Goal: Task Accomplishment & Management: Use online tool/utility

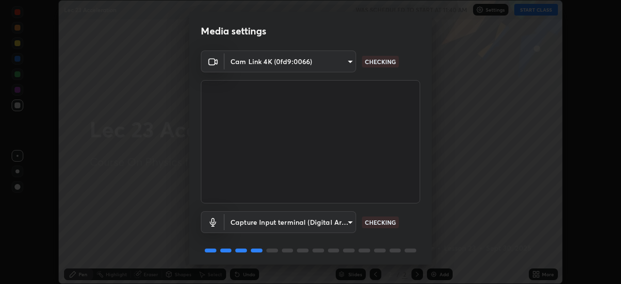
scroll to position [34, 0]
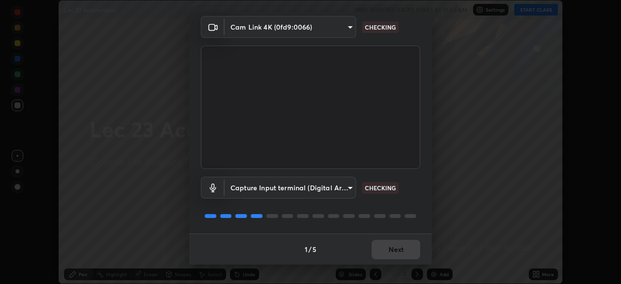
click at [386, 255] on div "1 / 5 Next" at bounding box center [310, 248] width 243 height 31
click at [387, 254] on div "1 / 5 Next" at bounding box center [310, 248] width 243 height 31
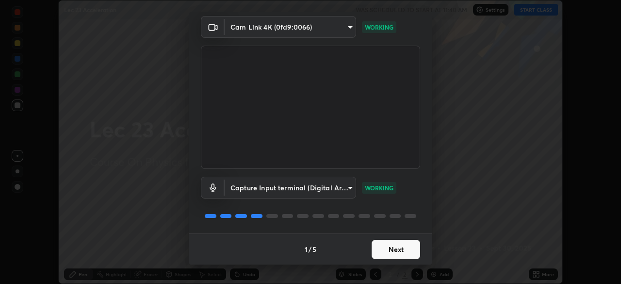
click at [391, 251] on button "Next" at bounding box center [396, 249] width 49 height 19
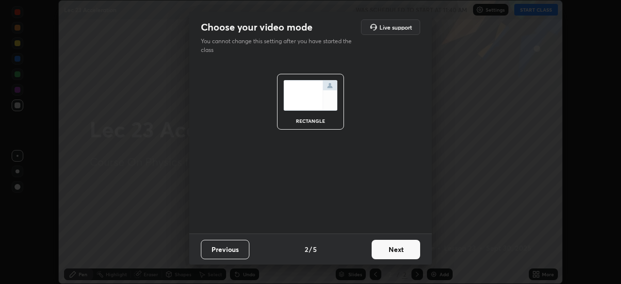
scroll to position [0, 0]
click at [395, 249] on button "Next" at bounding box center [396, 249] width 49 height 19
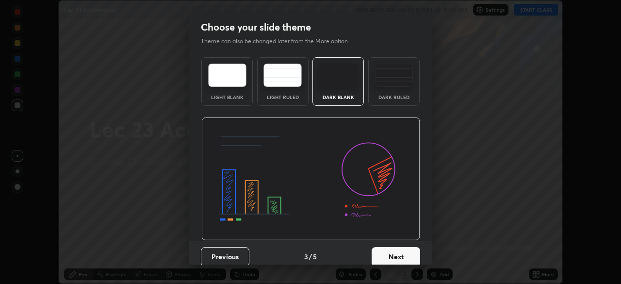
click at [390, 250] on button "Next" at bounding box center [396, 256] width 49 height 19
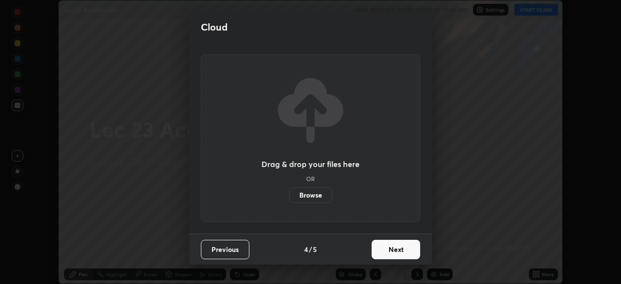
click at [390, 251] on button "Next" at bounding box center [396, 249] width 49 height 19
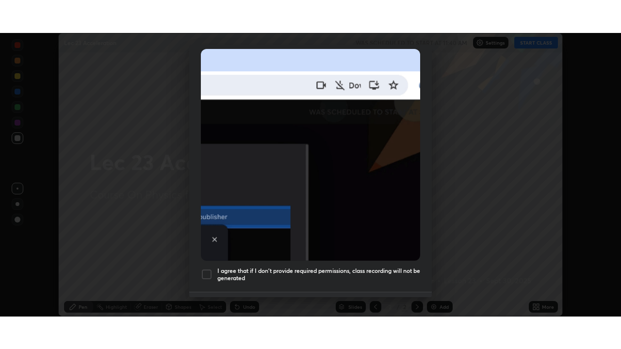
scroll to position [232, 0]
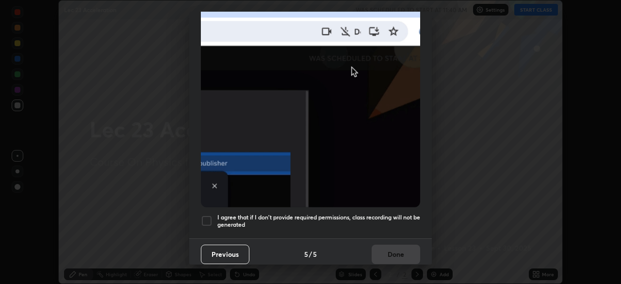
click at [206, 215] on div at bounding box center [207, 221] width 12 height 12
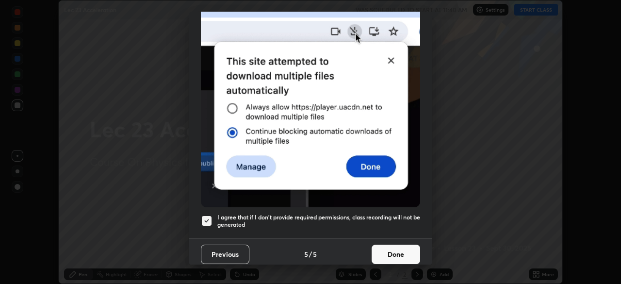
click at [393, 252] on button "Done" at bounding box center [396, 254] width 49 height 19
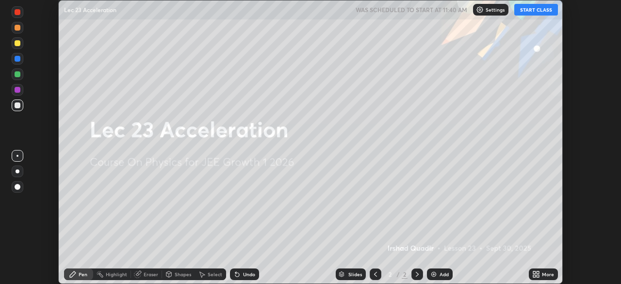
click at [535, 11] on button "START CLASS" at bounding box center [536, 10] width 44 height 12
click at [543, 270] on div "More" at bounding box center [543, 274] width 29 height 12
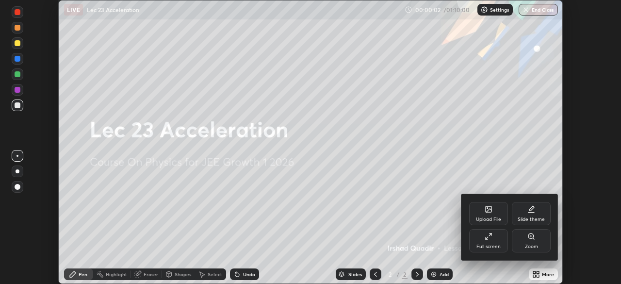
click at [531, 215] on div "Slide theme" at bounding box center [531, 213] width 39 height 23
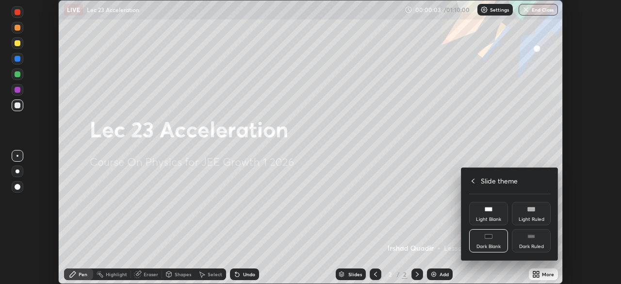
click at [533, 241] on div "Dark Ruled" at bounding box center [531, 240] width 39 height 23
click at [538, 270] on div at bounding box center [310, 142] width 621 height 284
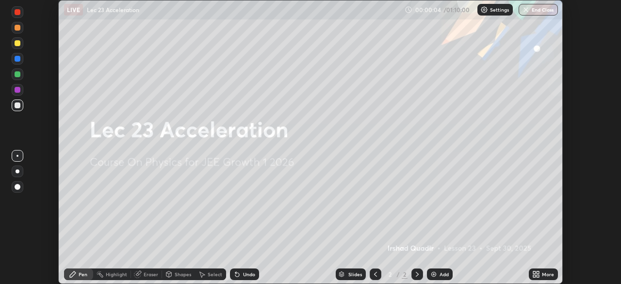
click at [442, 276] on div "Add" at bounding box center [444, 274] width 9 height 5
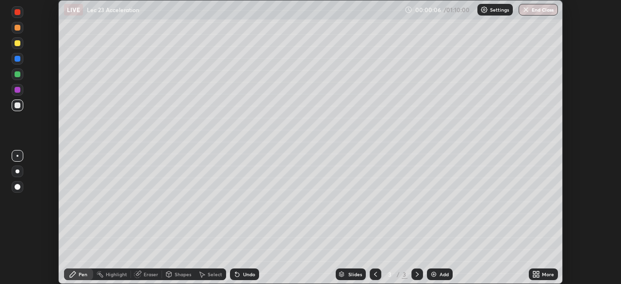
click at [546, 277] on div "More" at bounding box center [548, 274] width 12 height 5
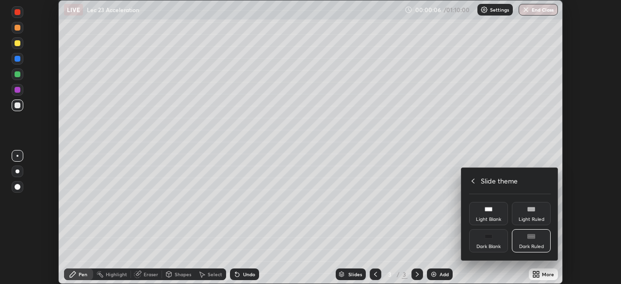
click at [474, 181] on icon at bounding box center [473, 181] width 8 height 8
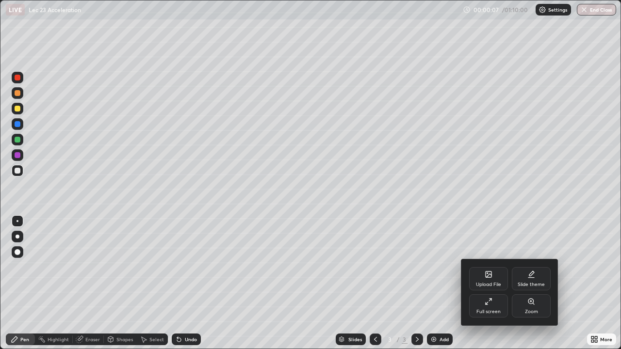
scroll to position [349, 621]
click at [19, 78] on div at bounding box center [310, 174] width 621 height 349
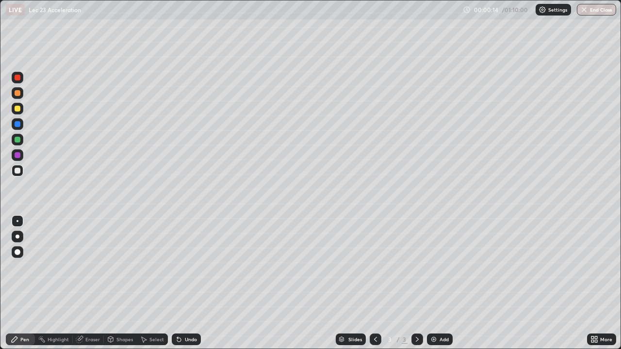
click at [90, 283] on div "Eraser" at bounding box center [92, 339] width 15 height 5
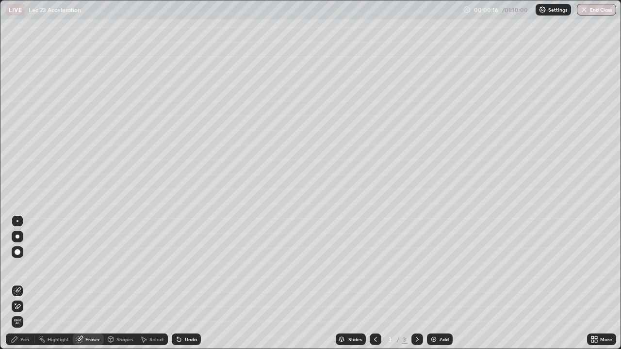
click at [24, 283] on div "Pen" at bounding box center [20, 340] width 29 height 12
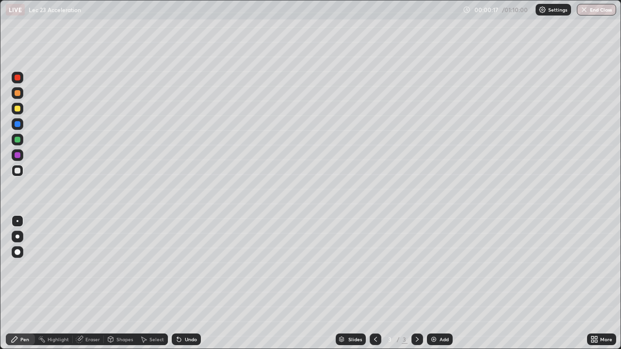
click at [18, 79] on div at bounding box center [18, 78] width 6 height 6
click at [17, 170] on div at bounding box center [18, 171] width 6 height 6
click at [124, 283] on div "Shapes" at bounding box center [124, 339] width 17 height 5
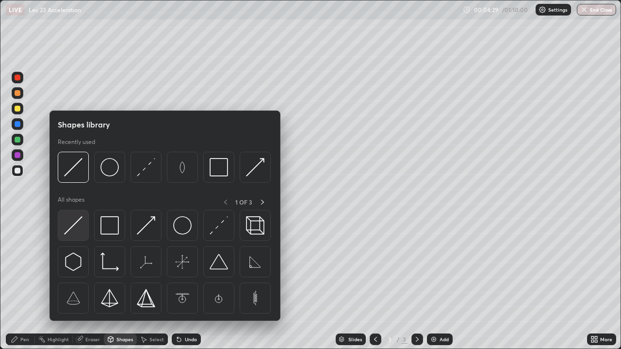
click at [76, 226] on img at bounding box center [73, 225] width 18 height 18
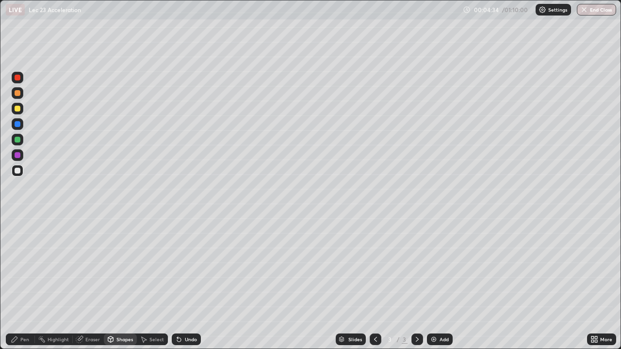
click at [29, 283] on div "Pen" at bounding box center [20, 340] width 29 height 12
click at [25, 283] on div "Pen" at bounding box center [20, 340] width 29 height 12
click at [17, 140] on div at bounding box center [18, 140] width 6 height 6
click at [19, 142] on div at bounding box center [18, 140] width 6 height 6
click at [124, 283] on div "Shapes" at bounding box center [124, 339] width 17 height 5
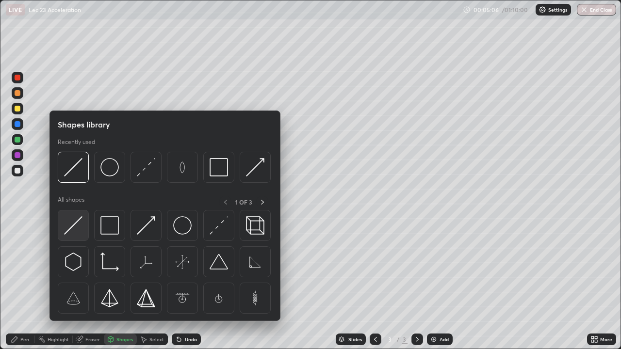
click at [73, 231] on img at bounding box center [73, 225] width 18 height 18
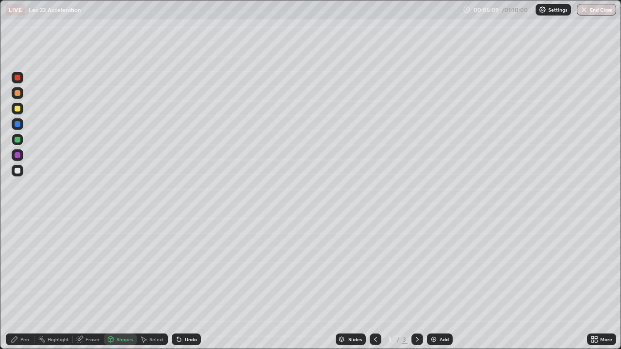
click at [27, 283] on div "Pen" at bounding box center [24, 339] width 9 height 5
click at [16, 94] on div at bounding box center [18, 93] width 6 height 6
click at [17, 109] on div at bounding box center [18, 109] width 6 height 6
click at [443, 283] on div "Add" at bounding box center [444, 339] width 9 height 5
click at [118, 283] on div "Shapes" at bounding box center [120, 339] width 33 height 19
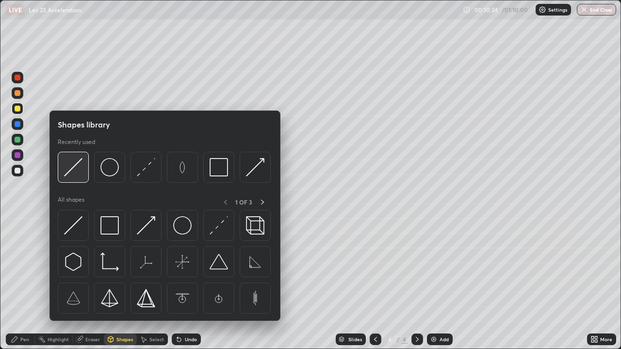
click at [72, 167] on img at bounding box center [73, 167] width 18 height 18
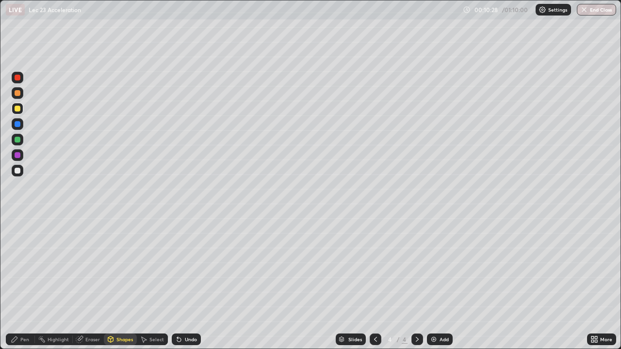
click at [25, 283] on div "Pen" at bounding box center [24, 339] width 9 height 5
click at [436, 283] on img at bounding box center [434, 340] width 8 height 8
click at [19, 80] on div at bounding box center [18, 78] width 6 height 6
click at [16, 237] on div at bounding box center [18, 237] width 4 height 4
click at [121, 283] on div "Shapes" at bounding box center [124, 339] width 17 height 5
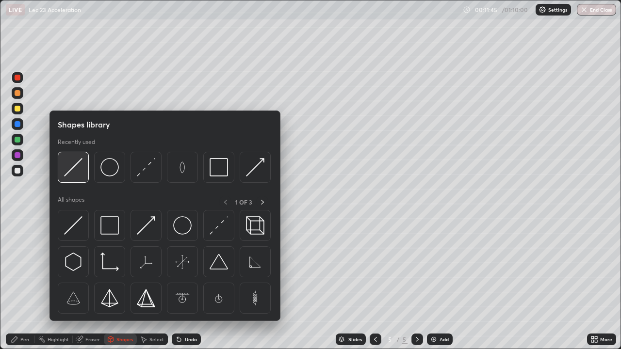
click at [72, 168] on img at bounding box center [73, 167] width 18 height 18
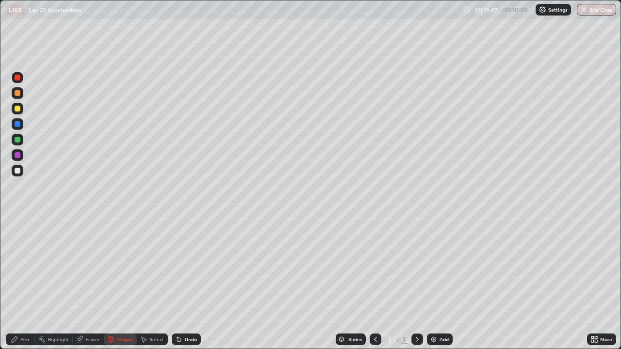
click at [19, 109] on div at bounding box center [18, 109] width 6 height 6
click at [189, 283] on div "Undo" at bounding box center [191, 339] width 12 height 5
click at [24, 283] on div "Pen" at bounding box center [24, 339] width 9 height 5
click at [374, 283] on icon at bounding box center [376, 340] width 8 height 8
click at [370, 283] on div at bounding box center [376, 340] width 12 height 12
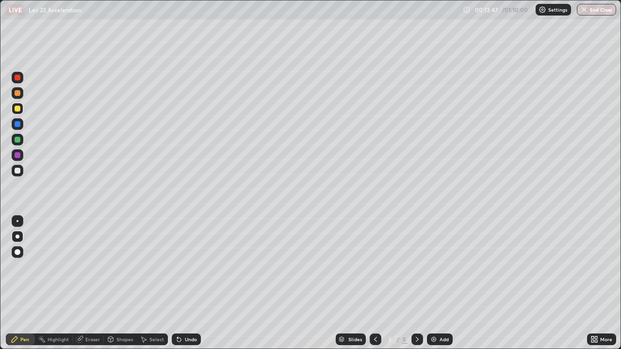
click at [442, 283] on div "Add" at bounding box center [440, 340] width 26 height 12
click at [375, 283] on icon at bounding box center [376, 340] width 8 height 8
click at [416, 283] on icon at bounding box center [418, 340] width 8 height 8
click at [438, 283] on div "Add" at bounding box center [440, 340] width 26 height 12
click at [443, 283] on div "Add" at bounding box center [444, 339] width 9 height 5
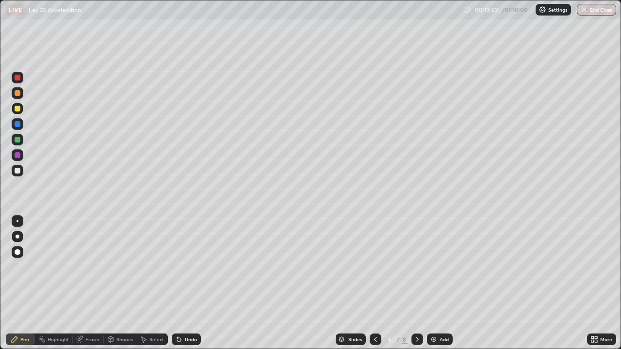
click at [417, 283] on icon at bounding box center [418, 340] width 8 height 8
click at [414, 283] on icon at bounding box center [418, 340] width 8 height 8
click at [120, 283] on div "Shapes" at bounding box center [124, 339] width 17 height 5
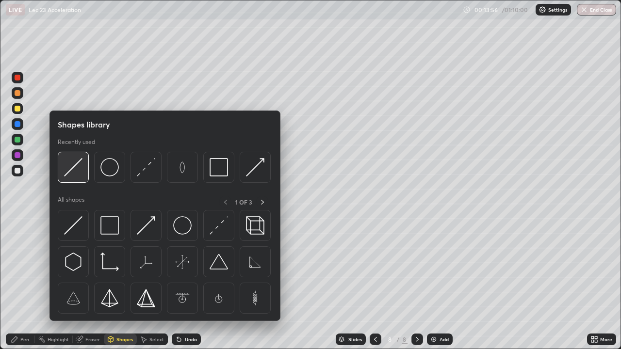
click at [71, 171] on img at bounding box center [73, 167] width 18 height 18
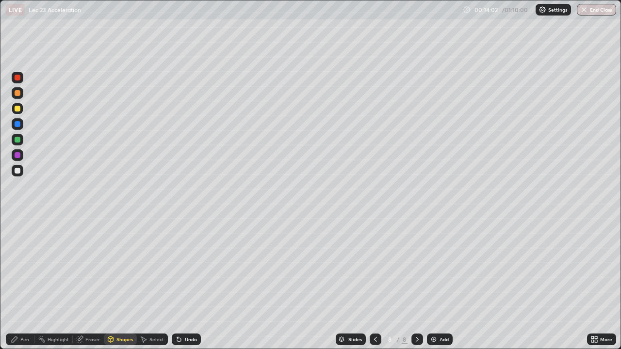
click at [19, 283] on div "Pen" at bounding box center [20, 340] width 29 height 12
click at [17, 222] on div at bounding box center [18, 221] width 2 height 2
click at [19, 173] on div at bounding box center [18, 171] width 6 height 6
click at [119, 283] on div "Shapes" at bounding box center [124, 339] width 17 height 5
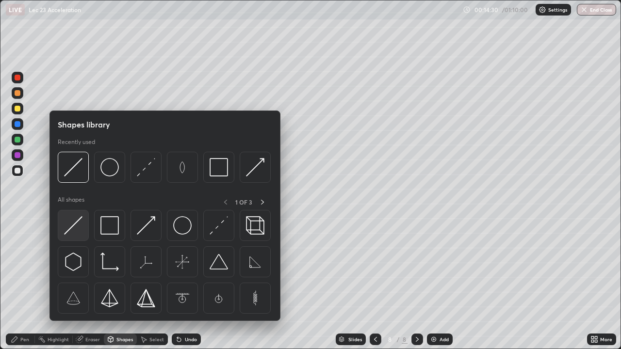
click at [73, 225] on img at bounding box center [73, 225] width 18 height 18
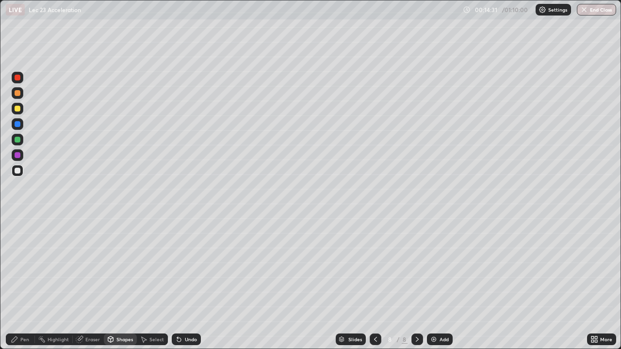
click at [17, 114] on div at bounding box center [18, 109] width 12 height 12
click at [22, 283] on div "Pen" at bounding box center [20, 339] width 29 height 19
click at [17, 235] on div at bounding box center [18, 237] width 4 height 4
click at [188, 283] on div "Undo" at bounding box center [191, 339] width 12 height 5
click at [119, 283] on div "Shapes" at bounding box center [124, 339] width 17 height 5
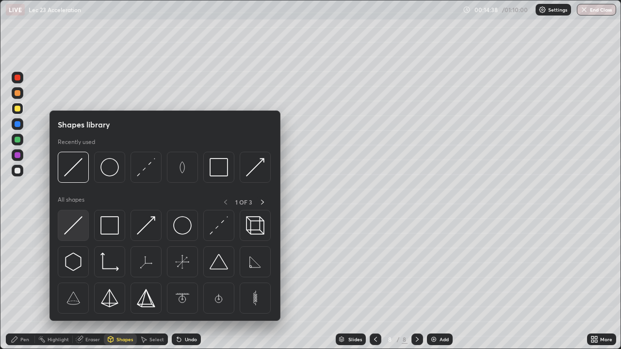
click at [75, 227] on img at bounding box center [73, 225] width 18 height 18
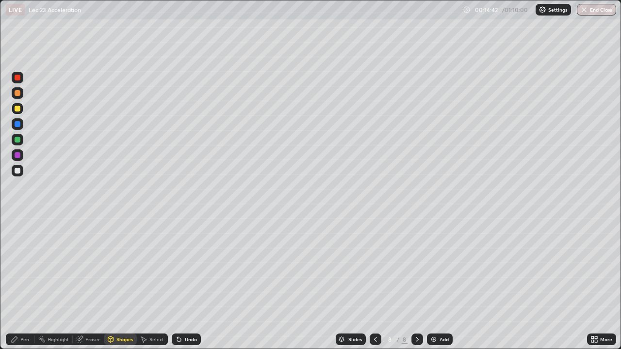
click at [26, 283] on div "Pen" at bounding box center [24, 339] width 9 height 5
click at [110, 283] on icon at bounding box center [110, 340] width 5 height 6
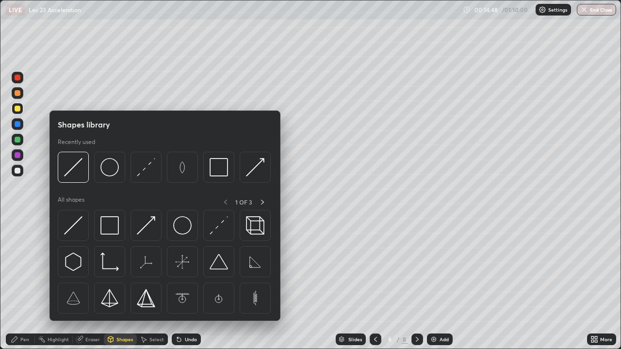
click at [20, 173] on div at bounding box center [18, 171] width 12 height 12
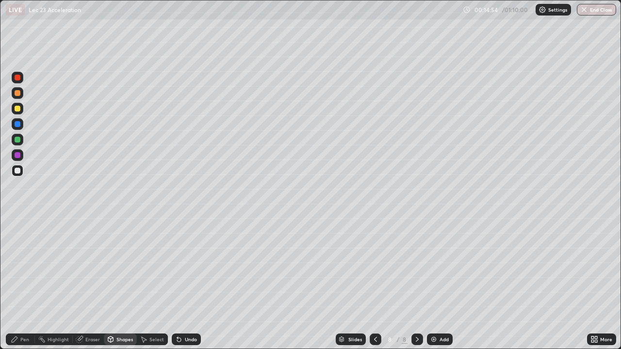
click at [18, 80] on div at bounding box center [18, 78] width 6 height 6
click at [27, 283] on div "Pen" at bounding box center [24, 339] width 9 height 5
click at [19, 141] on div at bounding box center [18, 140] width 6 height 6
click at [95, 283] on div "Eraser" at bounding box center [92, 339] width 15 height 5
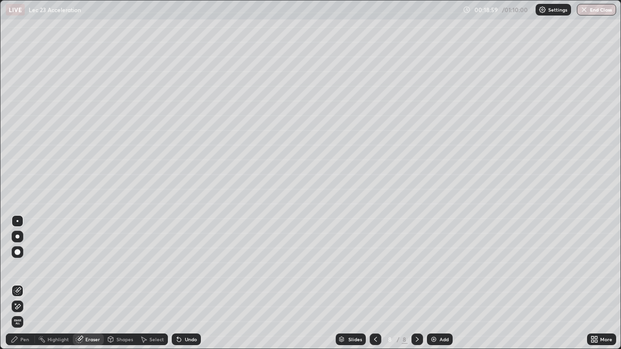
click at [27, 283] on div "Pen" at bounding box center [20, 340] width 29 height 12
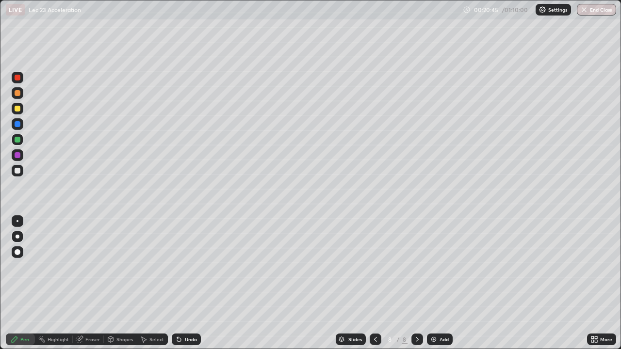
click at [446, 283] on div "Add" at bounding box center [444, 339] width 9 height 5
click at [20, 82] on div at bounding box center [18, 78] width 12 height 12
click at [122, 283] on div "Shapes" at bounding box center [124, 339] width 17 height 5
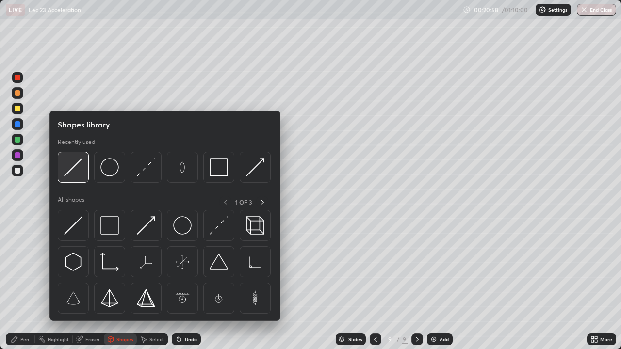
click at [72, 165] on img at bounding box center [73, 167] width 18 height 18
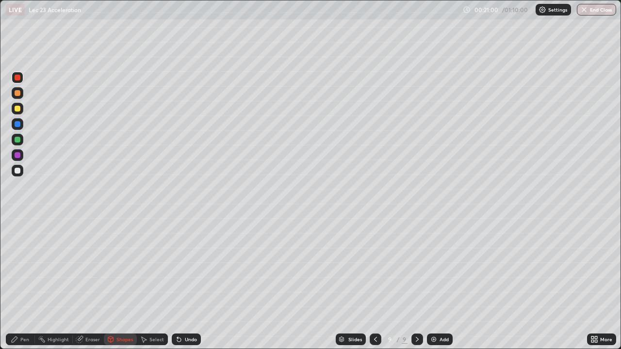
click at [27, 283] on div "Pen" at bounding box center [24, 339] width 9 height 5
click at [120, 283] on div "Shapes" at bounding box center [120, 340] width 33 height 12
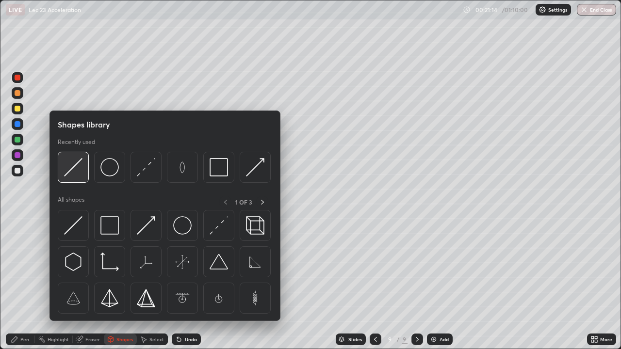
click at [74, 167] on img at bounding box center [73, 167] width 18 height 18
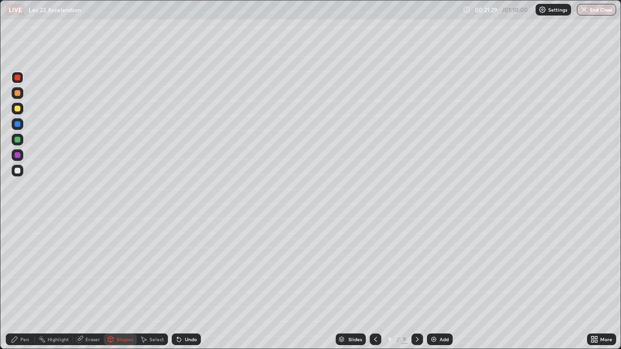
click at [17, 173] on div at bounding box center [18, 171] width 6 height 6
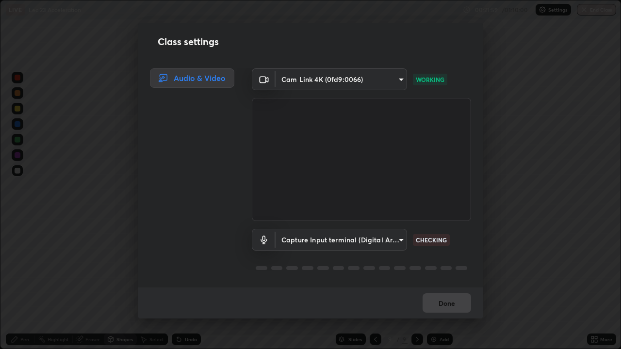
click at [387, 238] on body "Erase all LIVE Lec 23 Acceleration 00:21:59 / 01:10:00 Settings End Class Setti…" at bounding box center [310, 174] width 621 height 349
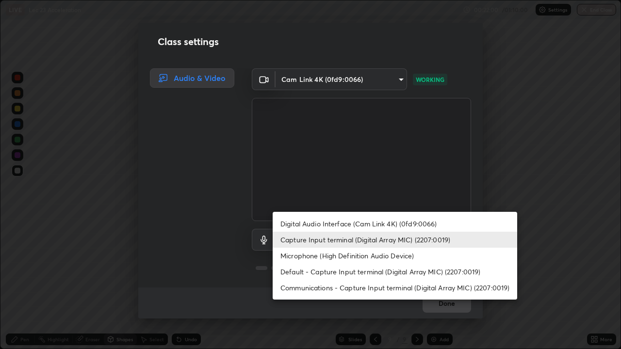
click at [350, 224] on li "Digital Audio Interface (Cam Link 4K) (0fd9:0066)" at bounding box center [395, 224] width 245 height 16
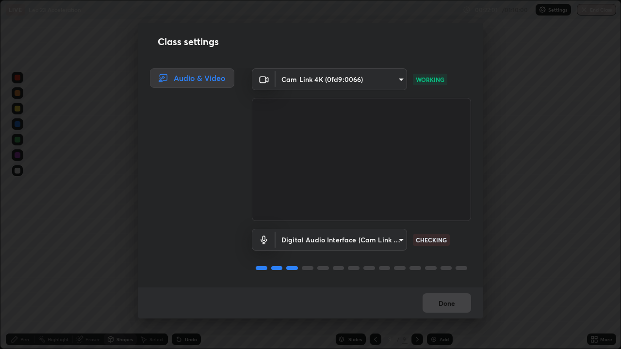
click at [337, 242] on body "Erase all LIVE Lec 23 Acceleration 00:22:01 / 01:10:00 Settings End Class Setti…" at bounding box center [310, 174] width 621 height 349
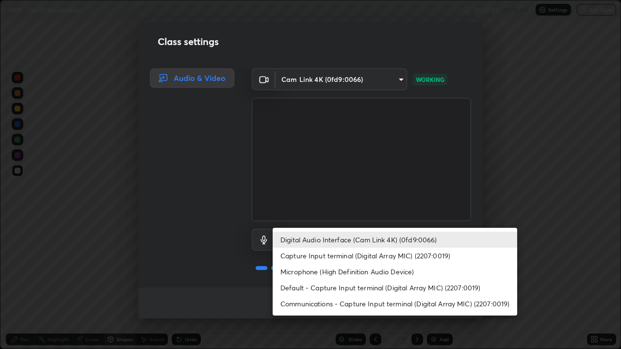
click at [508, 185] on div at bounding box center [310, 174] width 621 height 349
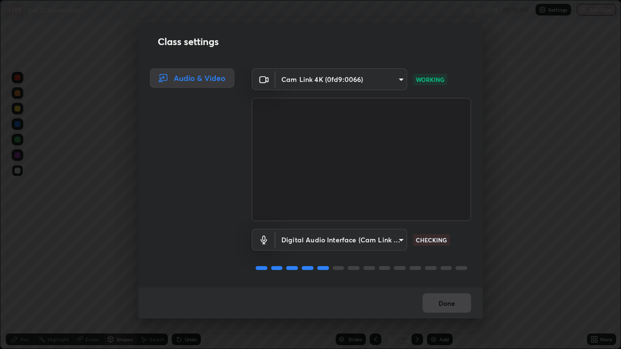
click at [334, 240] on body "Erase all LIVE Lec 23 Acceleration 00:22:05 / 01:10:00 Settings End Class Setti…" at bounding box center [310, 174] width 621 height 349
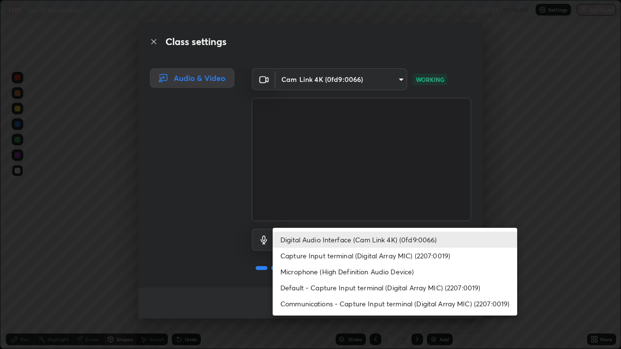
click at [508, 177] on div at bounding box center [310, 174] width 621 height 349
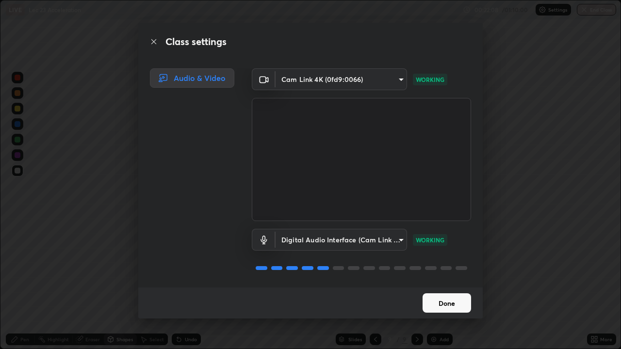
click at [364, 243] on body "Erase all LIVE Lec 23 Acceleration 00:22:08 / 01:10:00 Settings End Class Setti…" at bounding box center [310, 174] width 621 height 349
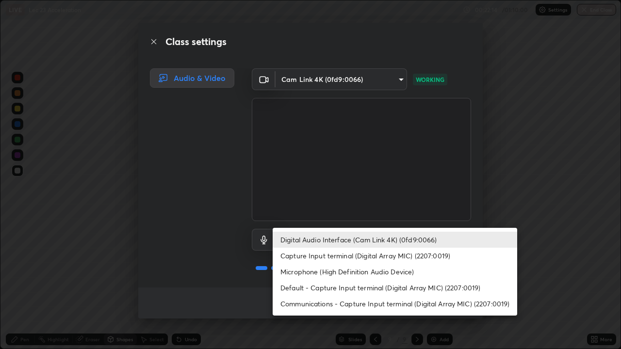
click at [350, 283] on li "Default - Capture Input terminal (Digital Array MIC) (2207:0019)" at bounding box center [395, 288] width 245 height 16
type input "default"
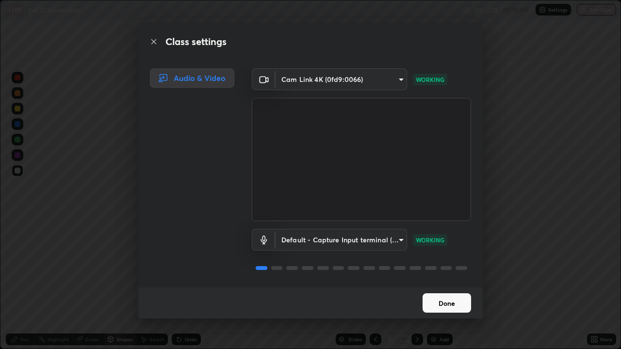
click at [451, 283] on button "Done" at bounding box center [447, 303] width 49 height 19
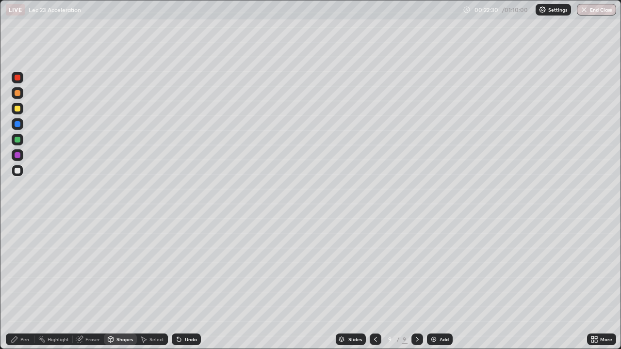
click at [24, 283] on div "Pen" at bounding box center [24, 339] width 9 height 5
click at [124, 283] on div "Shapes" at bounding box center [124, 339] width 17 height 5
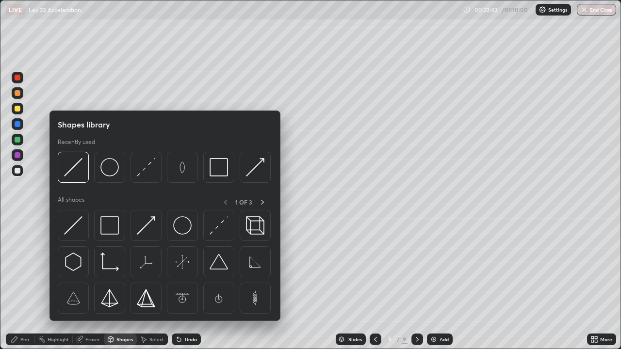
click at [18, 109] on div at bounding box center [18, 109] width 6 height 6
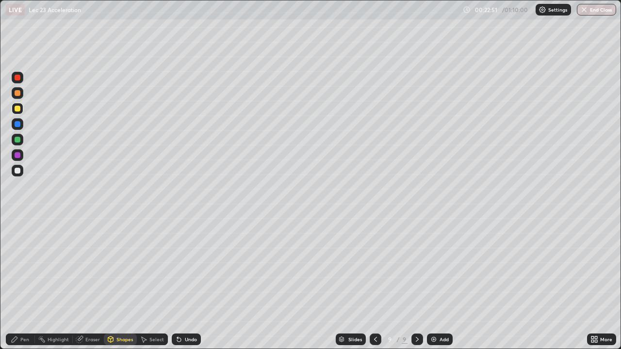
click at [23, 283] on div "Pen" at bounding box center [24, 339] width 9 height 5
click at [94, 283] on div "Eraser" at bounding box center [88, 340] width 31 height 12
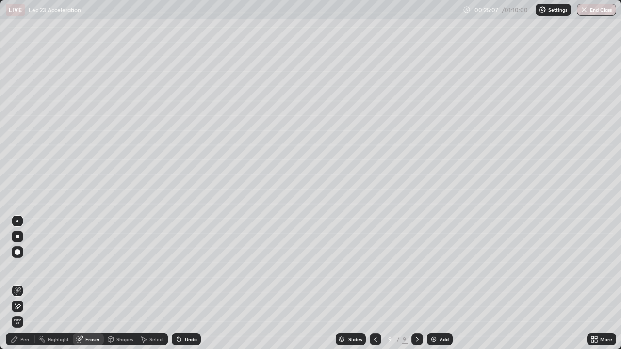
click at [31, 283] on div "Pen" at bounding box center [20, 340] width 29 height 12
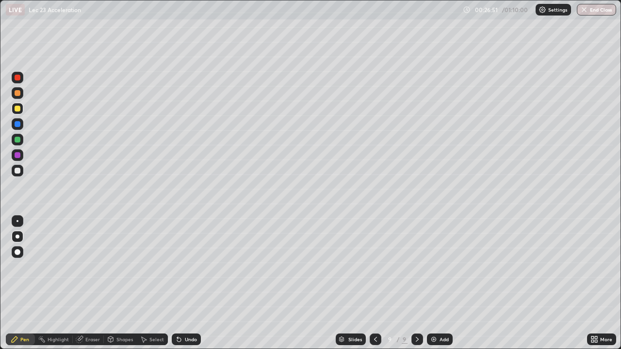
click at [444, 283] on div "Add" at bounding box center [444, 339] width 9 height 5
click at [374, 283] on icon at bounding box center [375, 340] width 8 height 8
click at [440, 283] on div "Add" at bounding box center [444, 339] width 9 height 5
click at [441, 283] on div "Add" at bounding box center [444, 339] width 9 height 5
click at [20, 141] on div at bounding box center [18, 140] width 12 height 12
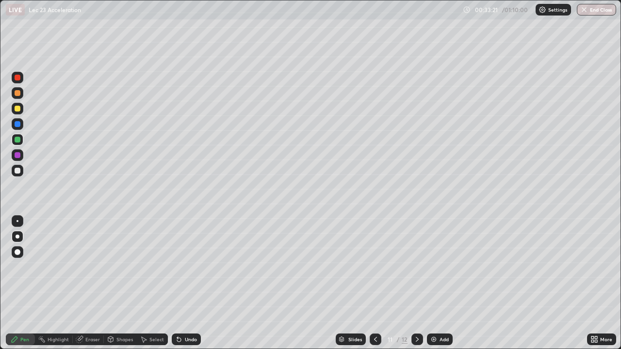
click at [117, 283] on div "Shapes" at bounding box center [124, 339] width 17 height 5
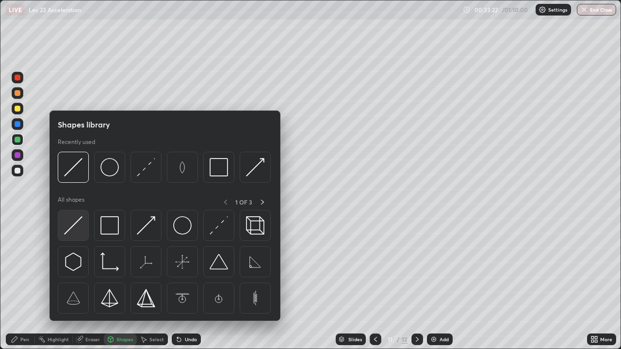
click at [71, 226] on img at bounding box center [73, 225] width 18 height 18
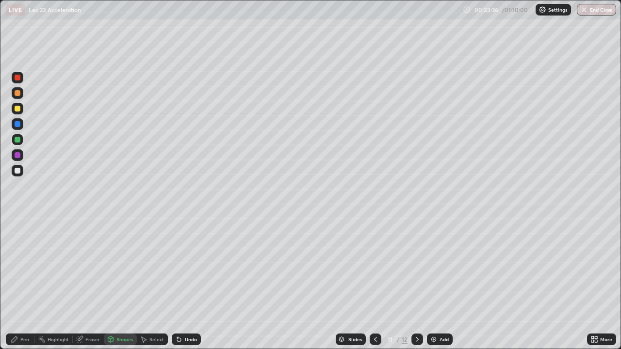
click at [25, 283] on div "Pen" at bounding box center [24, 339] width 9 height 5
click at [115, 283] on div "Shapes" at bounding box center [120, 340] width 33 height 12
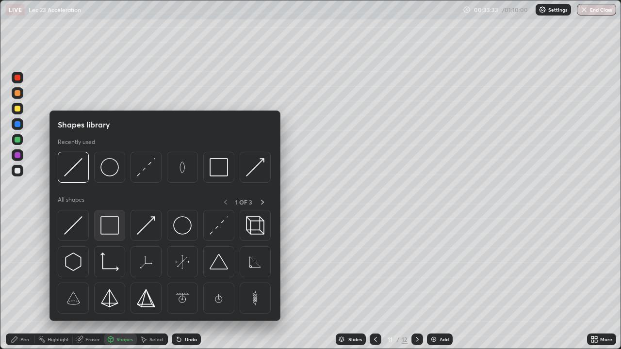
click at [97, 230] on div at bounding box center [109, 225] width 31 height 31
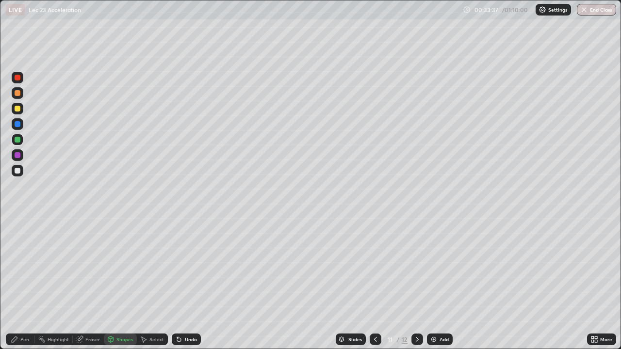
click at [185, 283] on div "Undo" at bounding box center [191, 339] width 12 height 5
click at [17, 78] on div at bounding box center [18, 78] width 6 height 6
click at [22, 283] on div "Pen" at bounding box center [24, 339] width 9 height 5
click at [16, 171] on div at bounding box center [18, 171] width 6 height 6
click at [123, 283] on div "Shapes" at bounding box center [124, 339] width 17 height 5
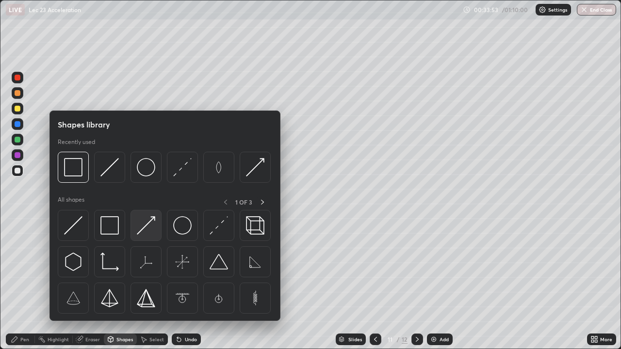
click at [145, 227] on img at bounding box center [146, 225] width 18 height 18
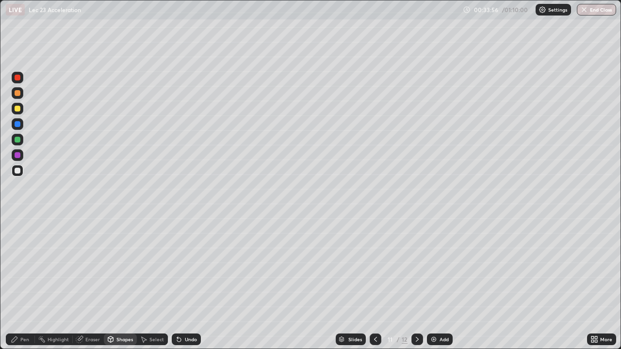
click at [22, 283] on div "Pen" at bounding box center [24, 339] width 9 height 5
click at [121, 283] on div "Shapes" at bounding box center [120, 339] width 33 height 19
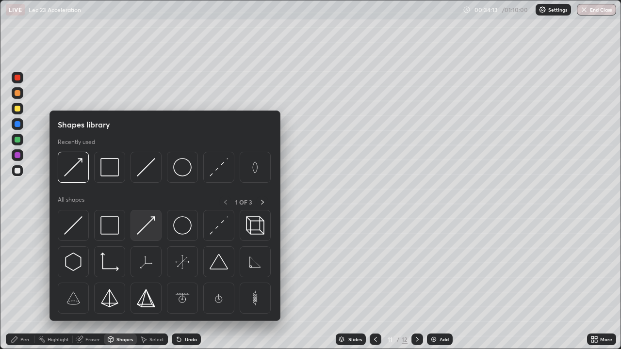
click at [145, 227] on img at bounding box center [146, 225] width 18 height 18
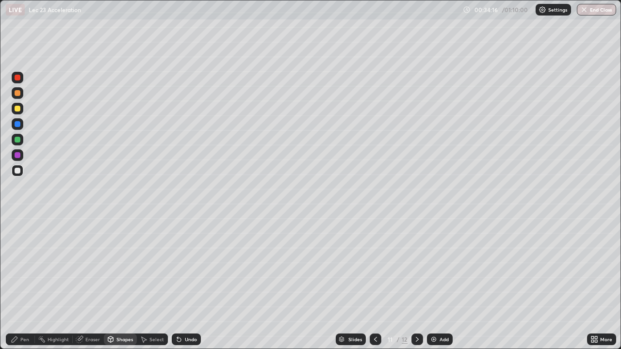
click at [26, 283] on div "Pen" at bounding box center [24, 339] width 9 height 5
click at [118, 283] on div "Shapes" at bounding box center [124, 339] width 17 height 5
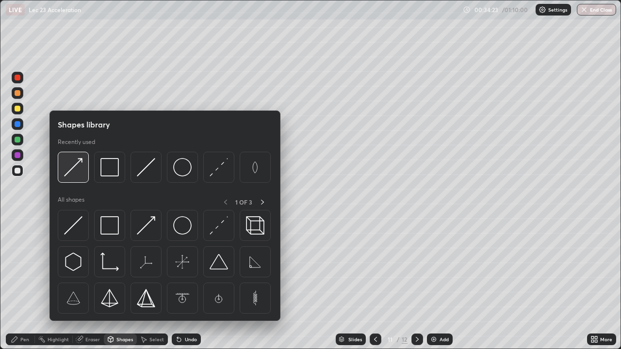
click at [68, 169] on img at bounding box center [73, 167] width 18 height 18
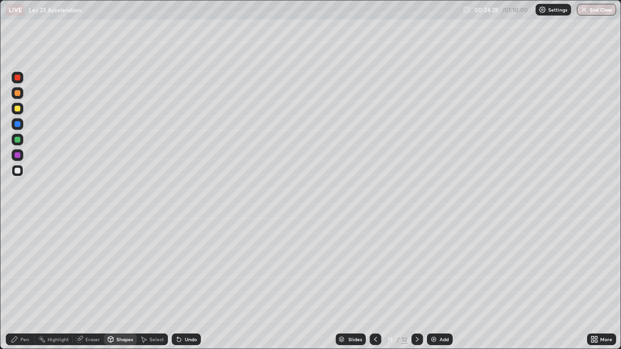
click at [27, 283] on div "Pen" at bounding box center [24, 339] width 9 height 5
click at [444, 283] on div "Add" at bounding box center [444, 339] width 9 height 5
click at [375, 283] on icon at bounding box center [376, 340] width 8 height 8
click at [438, 283] on div "Add" at bounding box center [440, 340] width 26 height 12
click at [18, 114] on div at bounding box center [18, 109] width 12 height 12
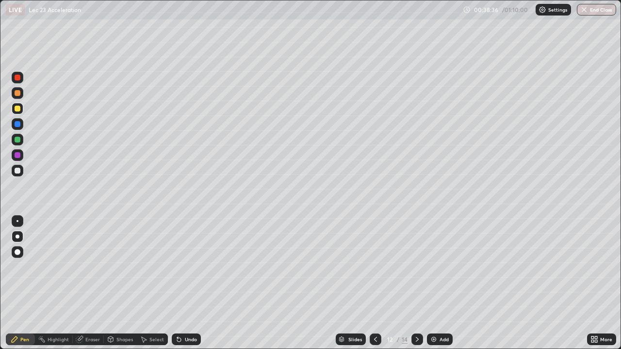
click at [91, 283] on div "Eraser" at bounding box center [92, 339] width 15 height 5
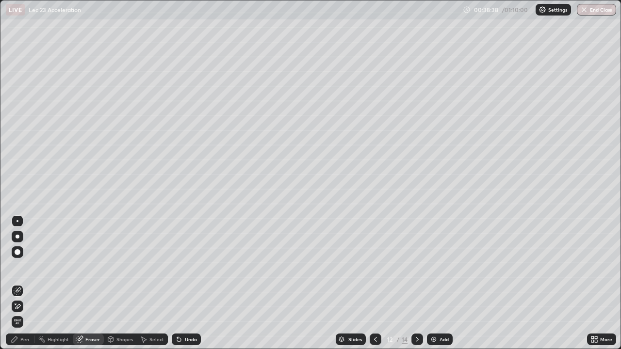
click at [28, 283] on div "Pen" at bounding box center [24, 339] width 9 height 5
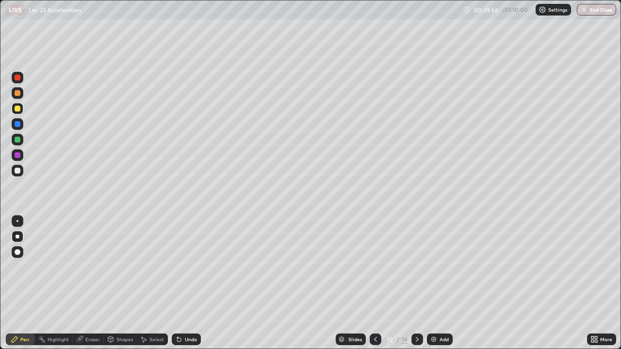
click at [19, 80] on div at bounding box center [18, 78] width 12 height 12
click at [116, 283] on div "Shapes" at bounding box center [124, 339] width 17 height 5
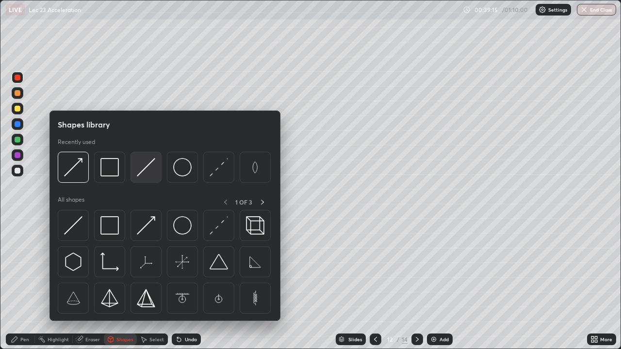
click at [143, 170] on img at bounding box center [146, 167] width 18 height 18
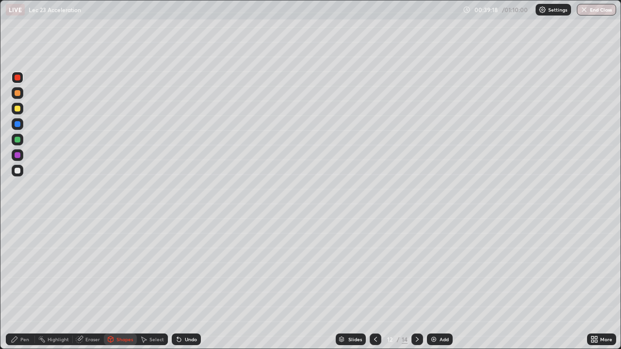
click at [31, 283] on div "Pen" at bounding box center [20, 340] width 29 height 12
click at [189, 283] on div "Undo" at bounding box center [184, 339] width 33 height 19
click at [125, 283] on div "Shapes" at bounding box center [120, 340] width 33 height 12
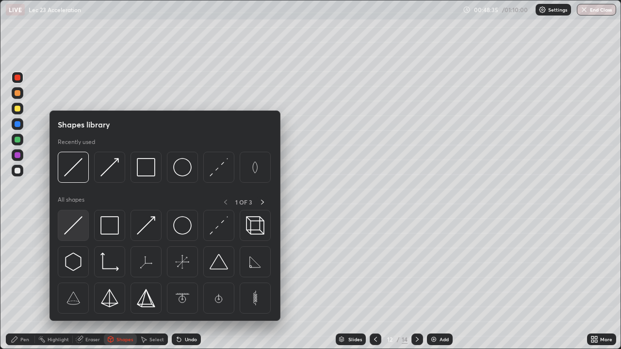
click at [77, 223] on img at bounding box center [73, 225] width 18 height 18
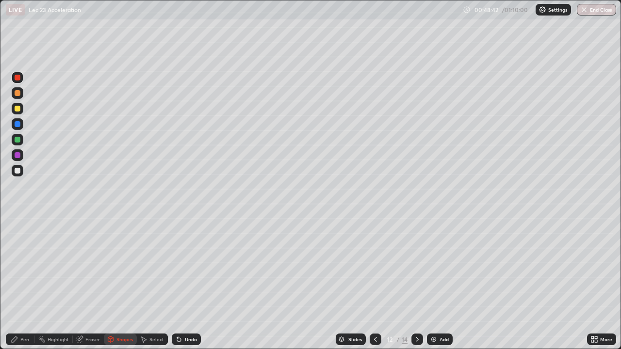
click at [17, 171] on div at bounding box center [18, 171] width 6 height 6
click at [18, 78] on div at bounding box center [18, 78] width 6 height 6
click at [24, 283] on div "Pen" at bounding box center [24, 339] width 9 height 5
click at [22, 220] on div at bounding box center [18, 222] width 12 height 12
click at [119, 283] on div "Shapes" at bounding box center [124, 339] width 17 height 5
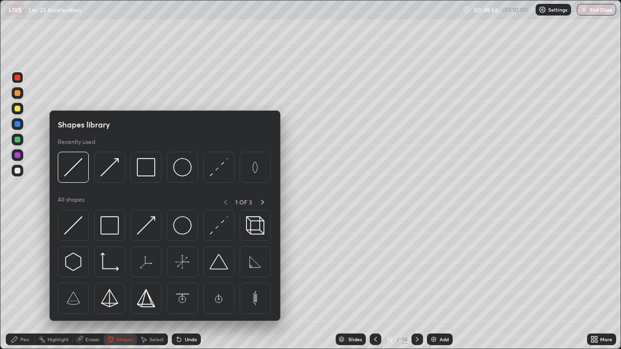
click at [27, 283] on div "Erase all" at bounding box center [17, 174] width 23 height 311
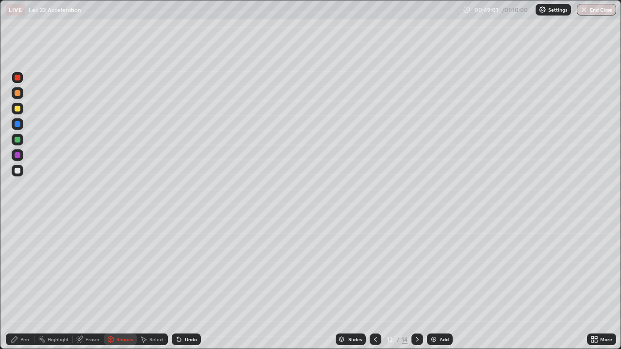
click at [28, 283] on div "Pen" at bounding box center [24, 339] width 9 height 5
click at [20, 111] on div at bounding box center [18, 109] width 12 height 12
click at [18, 158] on div at bounding box center [18, 155] width 6 height 6
click at [17, 171] on div at bounding box center [18, 171] width 6 height 6
click at [129, 283] on div "Shapes" at bounding box center [124, 339] width 17 height 5
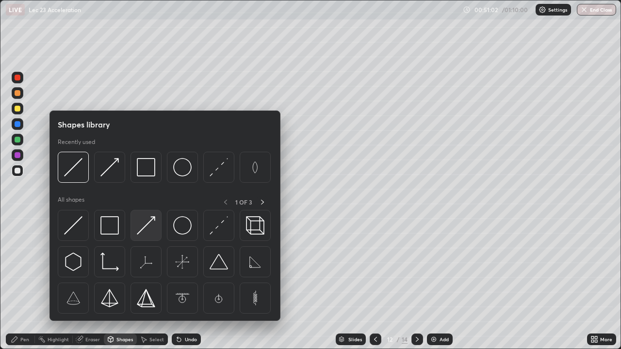
click at [152, 227] on img at bounding box center [146, 225] width 18 height 18
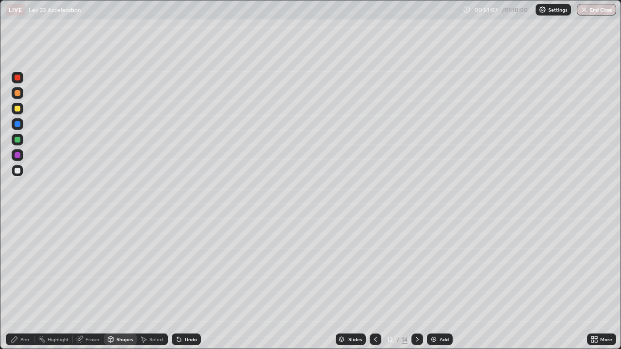
click at [28, 283] on div "Pen" at bounding box center [24, 339] width 9 height 5
click at [127, 283] on div "Shapes" at bounding box center [124, 339] width 17 height 5
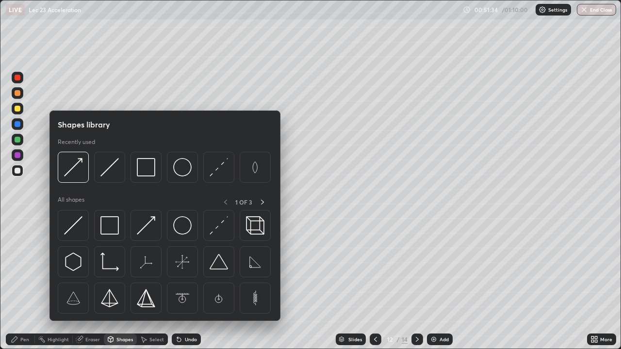
click at [75, 234] on img at bounding box center [73, 225] width 18 height 18
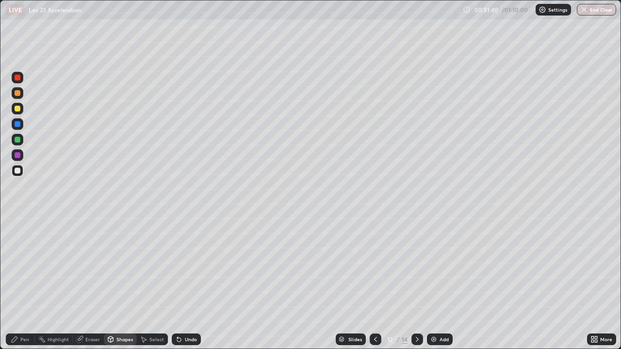
click at [29, 283] on div "Pen" at bounding box center [20, 340] width 29 height 12
click at [19, 81] on div at bounding box center [18, 78] width 12 height 12
click at [442, 283] on div "Add" at bounding box center [440, 340] width 26 height 12
click at [22, 140] on div at bounding box center [18, 140] width 12 height 12
click at [18, 171] on div at bounding box center [18, 171] width 6 height 6
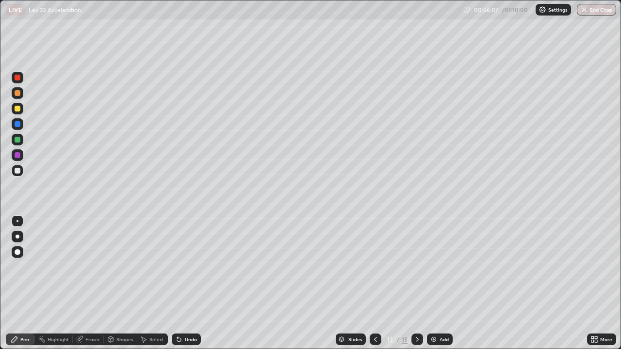
click at [124, 283] on div "Shapes" at bounding box center [124, 339] width 17 height 5
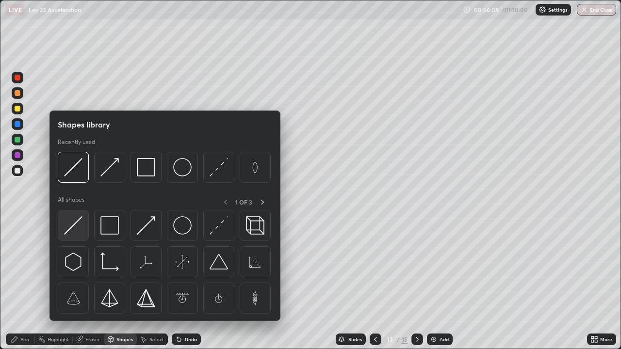
click at [73, 222] on img at bounding box center [73, 225] width 18 height 18
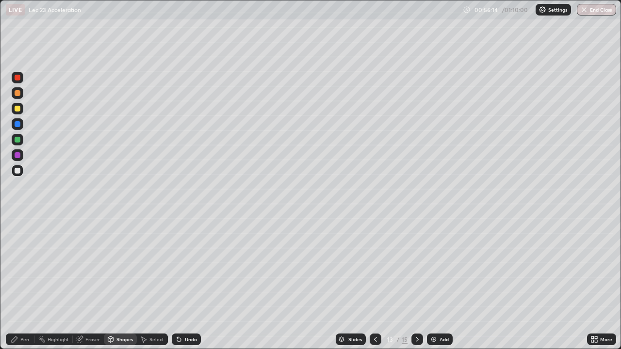
click at [20, 78] on div at bounding box center [18, 78] width 6 height 6
click at [25, 283] on div "Pen" at bounding box center [24, 339] width 9 height 5
click at [17, 111] on div at bounding box center [18, 109] width 6 height 6
click at [17, 80] on div at bounding box center [18, 78] width 6 height 6
click at [433, 283] on img at bounding box center [434, 340] width 8 height 8
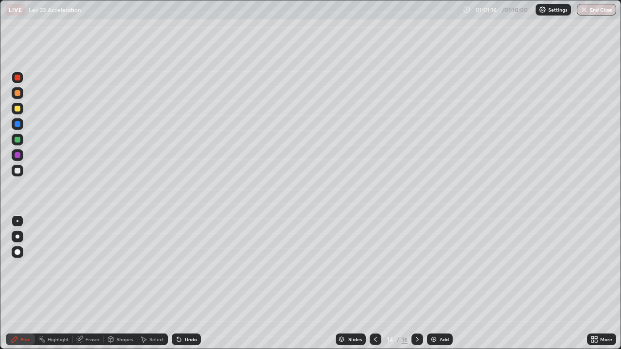
click at [22, 107] on div at bounding box center [18, 109] width 12 height 12
click at [21, 80] on div at bounding box center [18, 78] width 12 height 12
click at [19, 172] on div at bounding box center [18, 171] width 6 height 6
click at [595, 15] on button "End Class" at bounding box center [597, 10] width 38 height 12
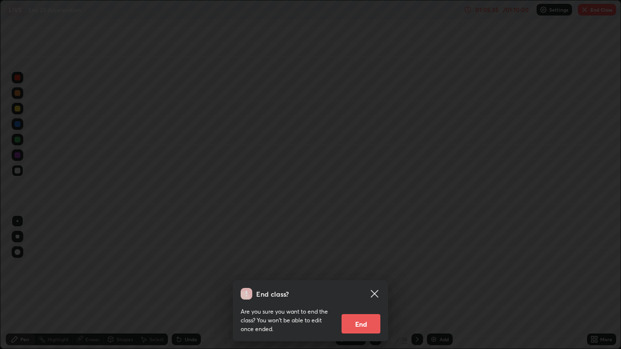
click at [367, 283] on button "End" at bounding box center [361, 324] width 39 height 19
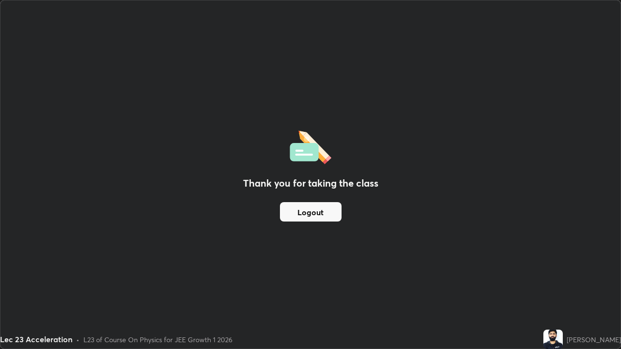
click at [315, 219] on button "Logout" at bounding box center [311, 211] width 62 height 19
click at [324, 215] on button "Logout" at bounding box center [311, 211] width 62 height 19
click at [332, 211] on button "Logout" at bounding box center [311, 211] width 62 height 19
click at [331, 217] on button "Logout" at bounding box center [311, 211] width 62 height 19
click at [327, 214] on button "Logout" at bounding box center [311, 211] width 62 height 19
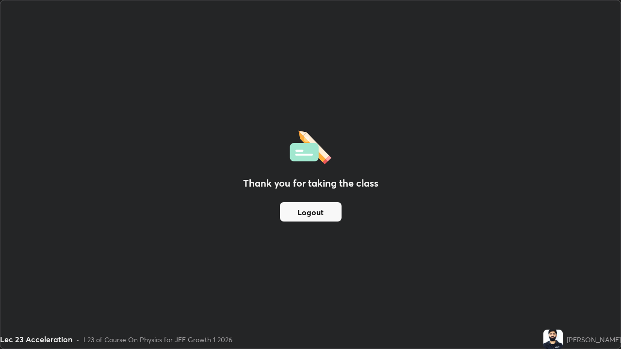
click at [331, 214] on button "Logout" at bounding box center [311, 211] width 62 height 19
click at [328, 214] on button "Logout" at bounding box center [311, 211] width 62 height 19
click at [330, 215] on button "Logout" at bounding box center [311, 211] width 62 height 19
click at [331, 215] on button "Logout" at bounding box center [311, 211] width 62 height 19
click at [323, 218] on button "Logout" at bounding box center [311, 211] width 62 height 19
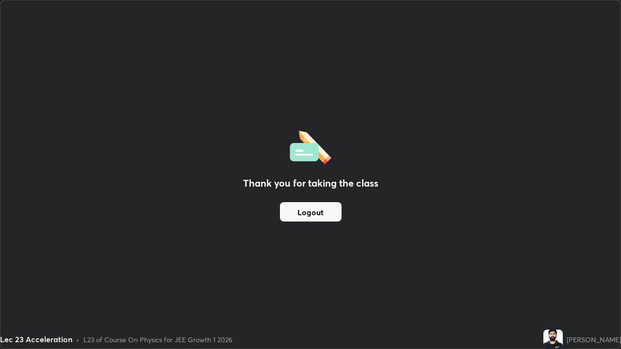
click at [327, 218] on button "Logout" at bounding box center [311, 211] width 62 height 19
